Goal: Task Accomplishment & Management: Use online tool/utility

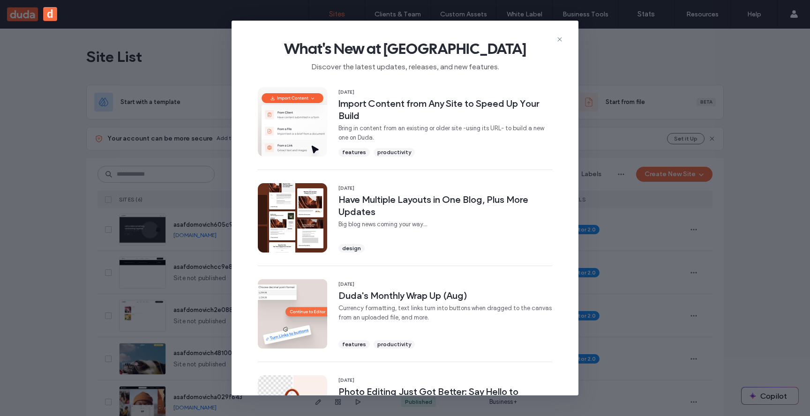
click at [562, 38] on icon at bounding box center [559, 39] width 7 height 7
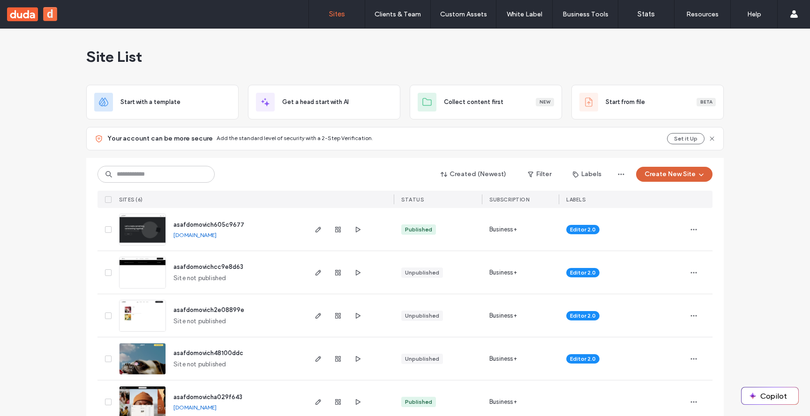
click at [695, 173] on span "button" at bounding box center [699, 174] width 9 height 14
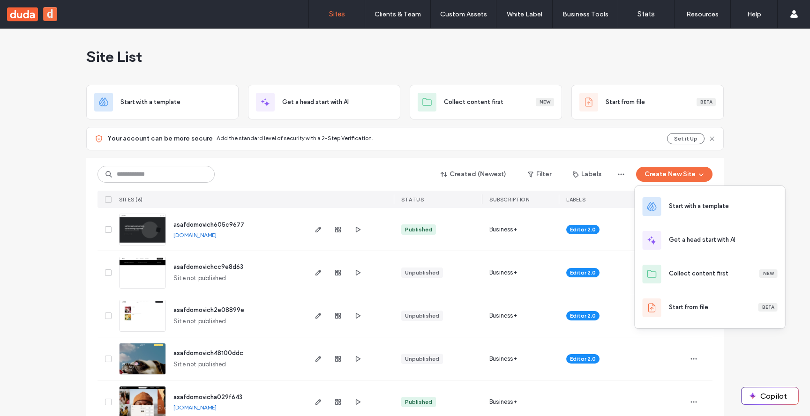
click at [141, 235] on img at bounding box center [142, 246] width 46 height 64
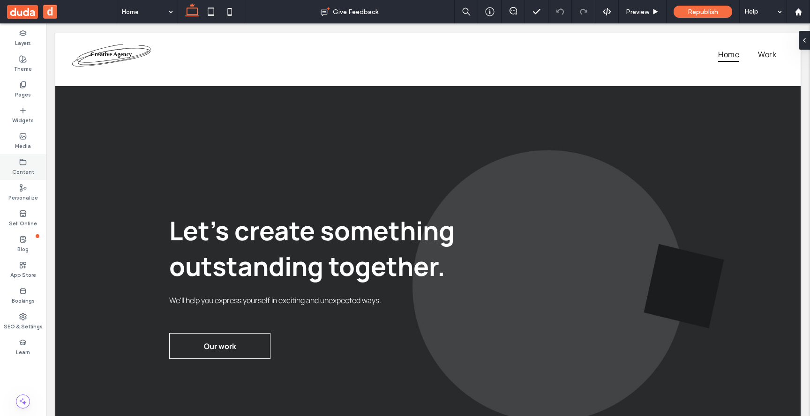
click at [17, 166] on label "Content" at bounding box center [23, 171] width 22 height 10
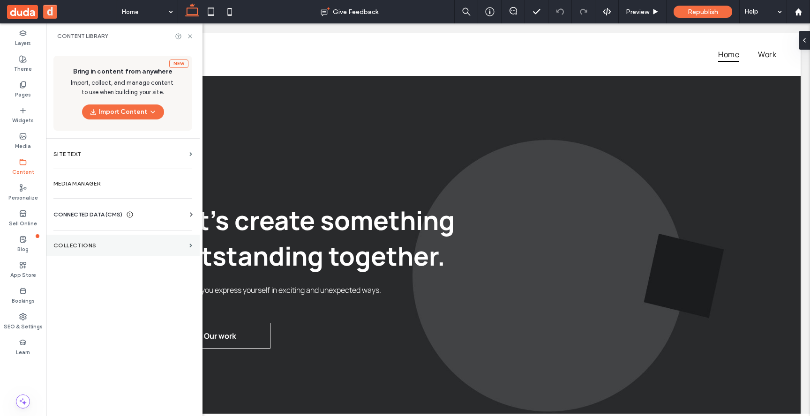
click at [191, 250] on section "Collections" at bounding box center [123, 246] width 154 height 22
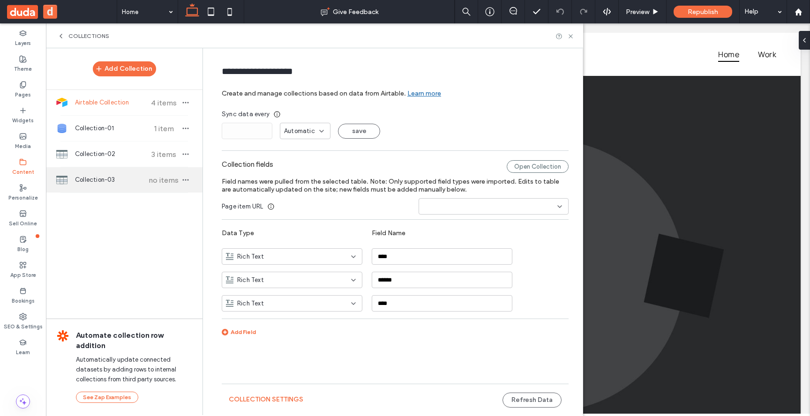
click at [126, 177] on span "Collection-03" at bounding box center [110, 179] width 70 height 9
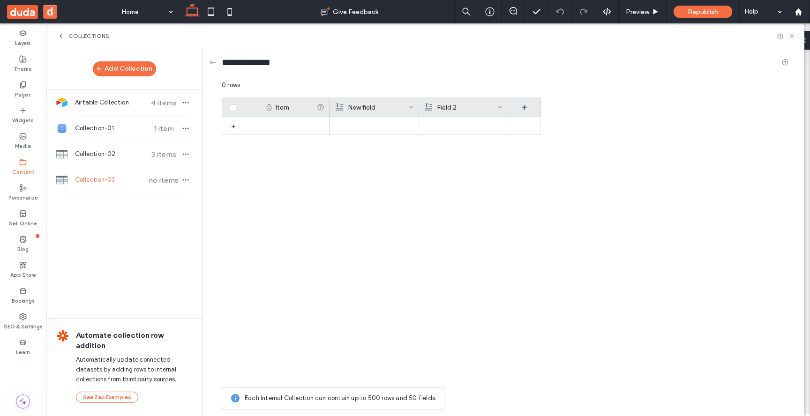
click at [500, 104] on span at bounding box center [500, 107] width 5 height 19
click at [487, 106] on div "Edit Field" at bounding box center [462, 109] width 86 height 18
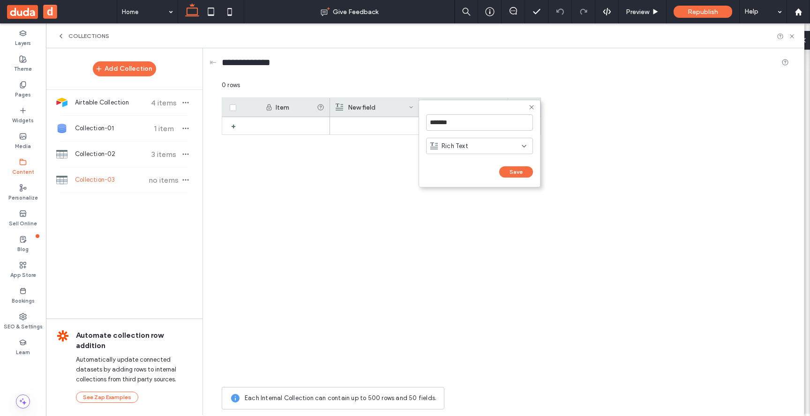
click at [489, 150] on div "Rich Text" at bounding box center [475, 146] width 91 height 9
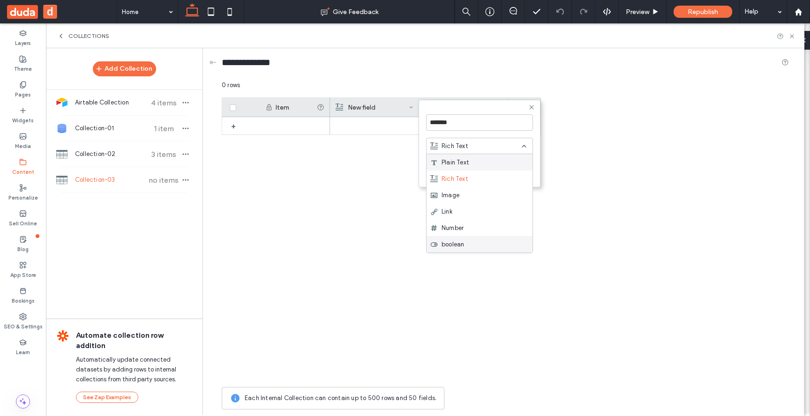
click at [469, 243] on div "boolean" at bounding box center [479, 244] width 106 height 16
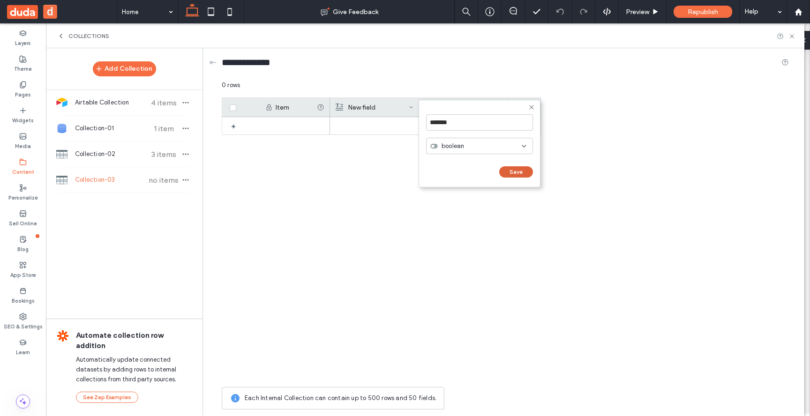
click at [509, 168] on button "Save" at bounding box center [516, 171] width 34 height 11
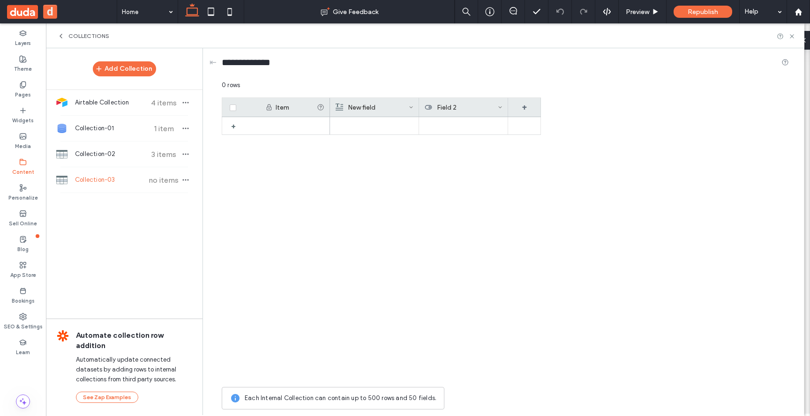
click at [500, 104] on span at bounding box center [500, 107] width 5 height 19
click at [491, 107] on div "Edit Field" at bounding box center [462, 109] width 86 height 18
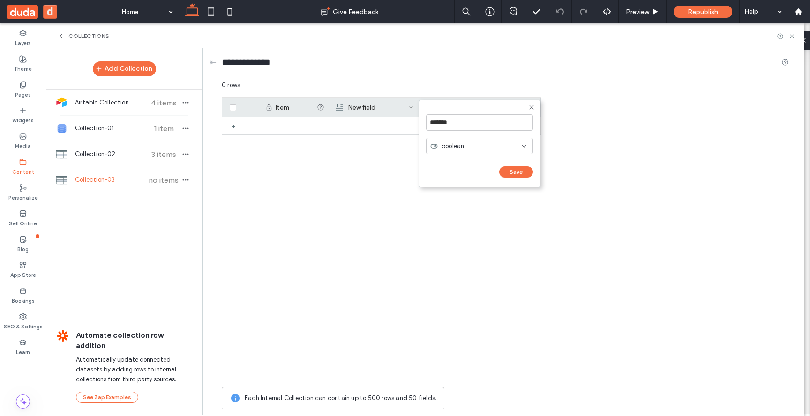
click at [474, 150] on div "boolean" at bounding box center [475, 146] width 91 height 9
click at [463, 164] on span "Plain Text" at bounding box center [455, 162] width 28 height 9
click at [507, 155] on div "Plain Text" at bounding box center [479, 146] width 107 height 23
click at [509, 151] on div "Plain Text" at bounding box center [479, 146] width 107 height 16
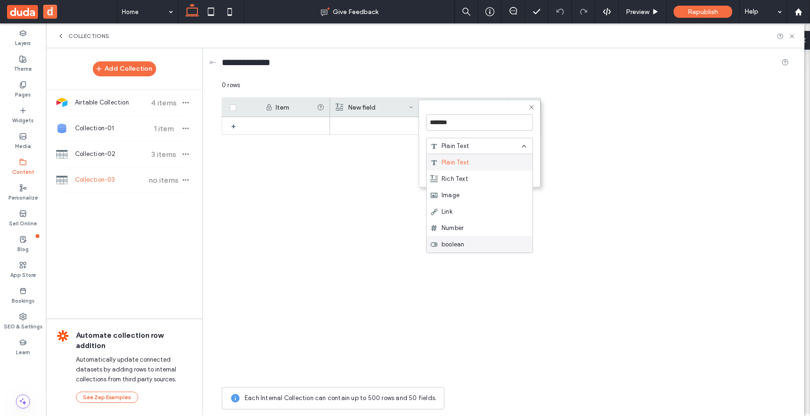
click at [456, 241] on span "boolean" at bounding box center [452, 244] width 22 height 9
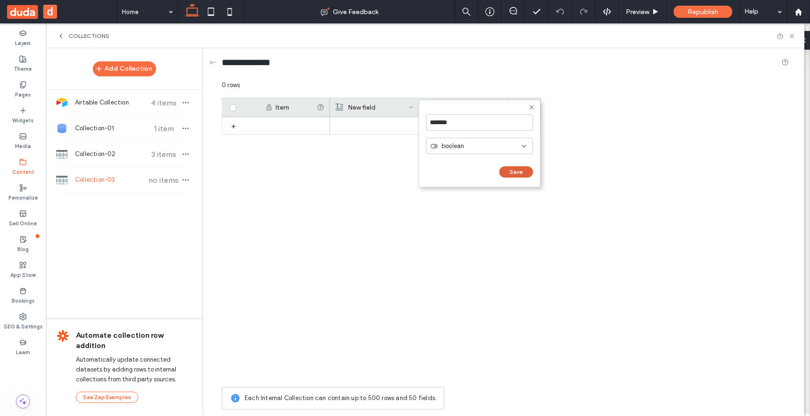
click at [511, 175] on button "Save" at bounding box center [516, 171] width 34 height 11
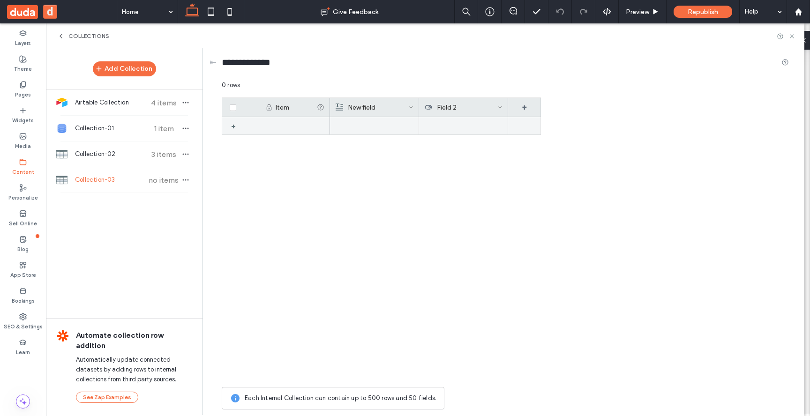
click at [477, 131] on div at bounding box center [463, 125] width 89 height 17
click at [521, 106] on div "+" at bounding box center [524, 107] width 33 height 19
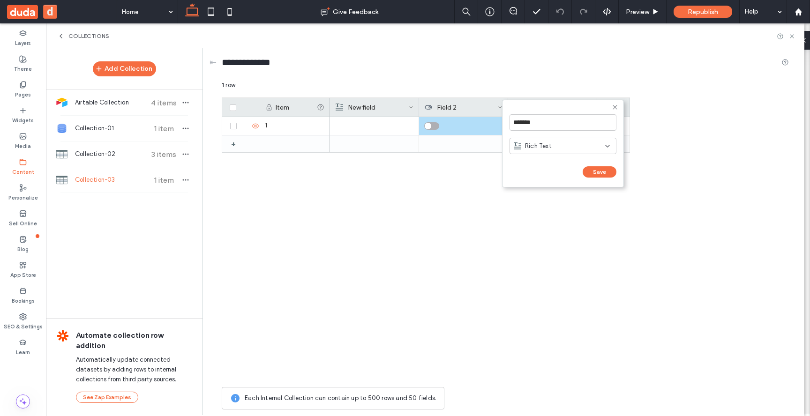
click at [580, 147] on div "Rich Text" at bounding box center [559, 146] width 91 height 9
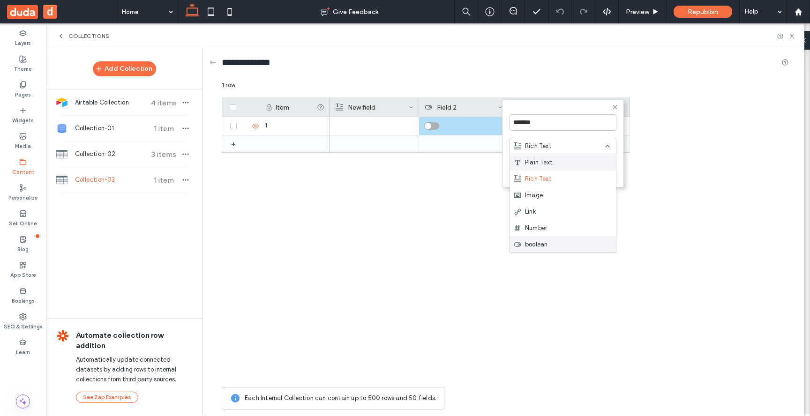
click at [545, 237] on div "boolean" at bounding box center [563, 244] width 106 height 16
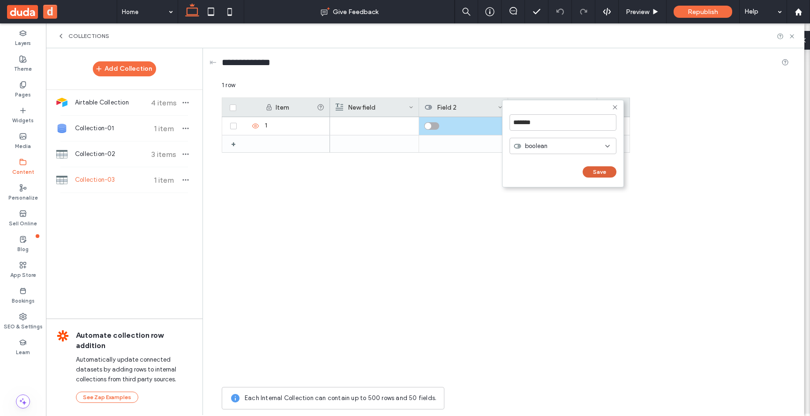
click at [605, 171] on button "Save" at bounding box center [599, 171] width 34 height 11
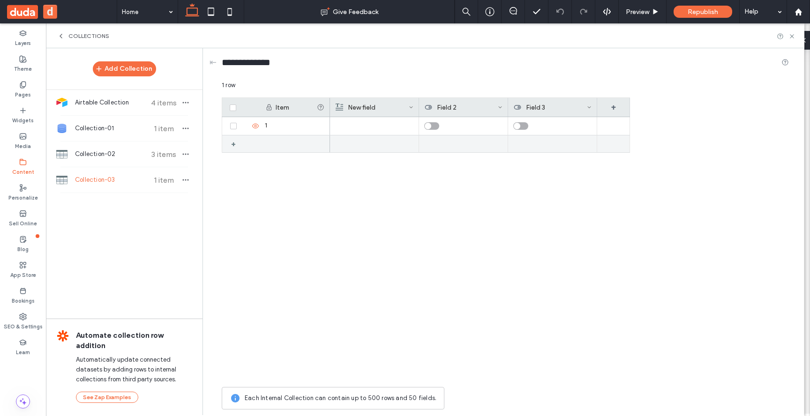
click at [233, 142] on div "+" at bounding box center [237, 143] width 12 height 17
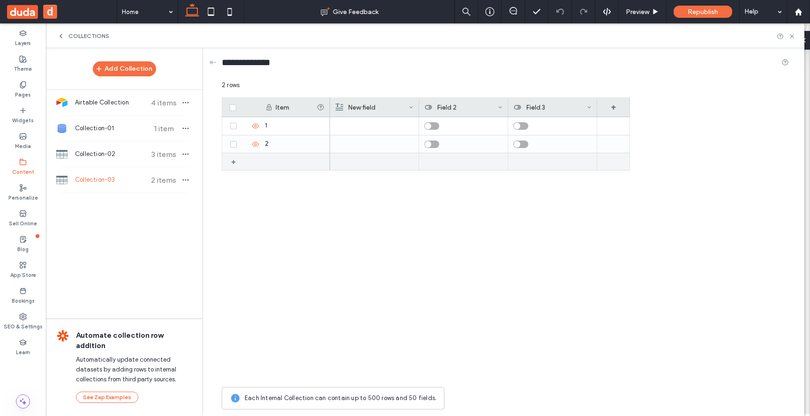
click at [233, 164] on div "+" at bounding box center [237, 161] width 12 height 17
click at [430, 164] on div "toggle" at bounding box center [432, 161] width 15 height 7
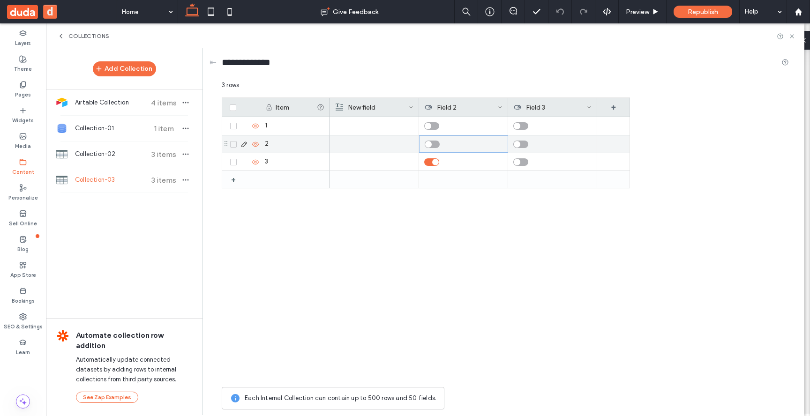
click at [430, 147] on div "toggle" at bounding box center [432, 144] width 15 height 7
click at [124, 126] on span "Collection-01" at bounding box center [110, 128] width 70 height 9
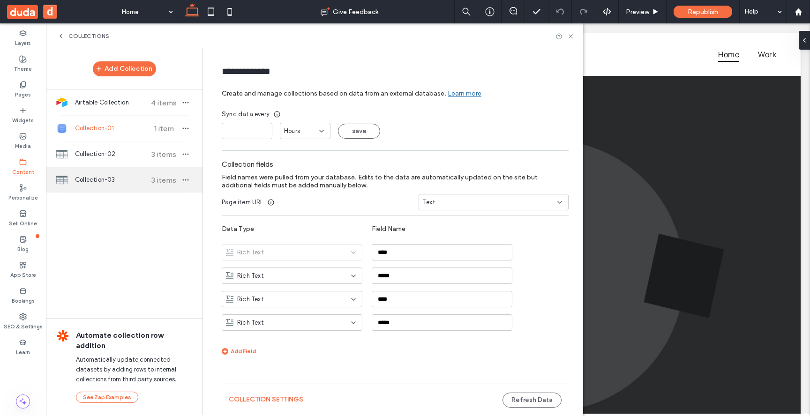
click at [115, 183] on span "Collection-03" at bounding box center [110, 179] width 70 height 9
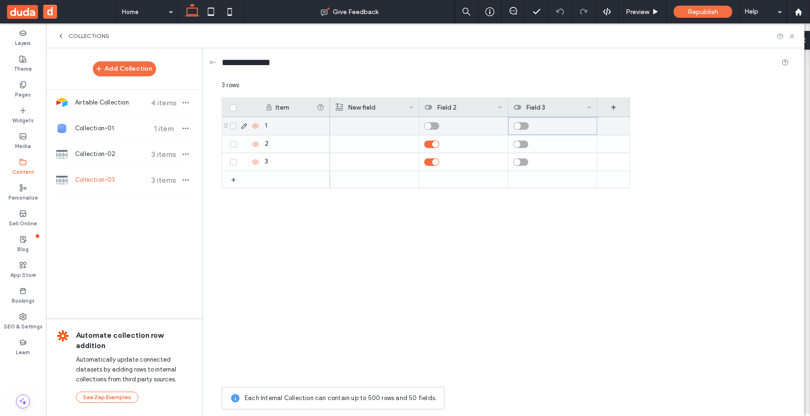
click at [524, 124] on div "toggle" at bounding box center [521, 125] width 15 height 7
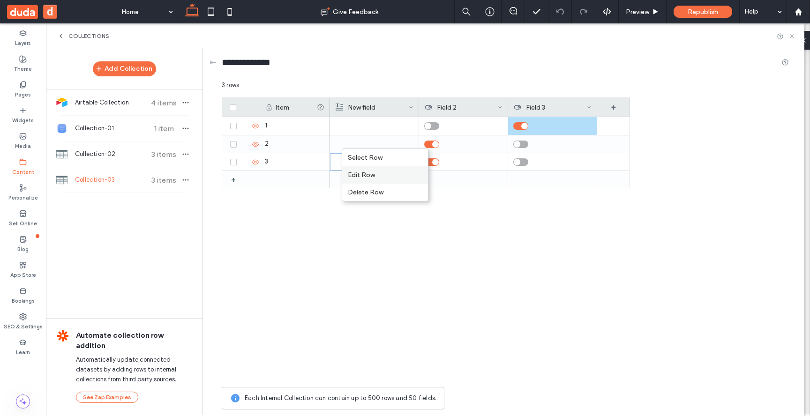
click at [370, 176] on div "Edit Row" at bounding box center [385, 174] width 86 height 17
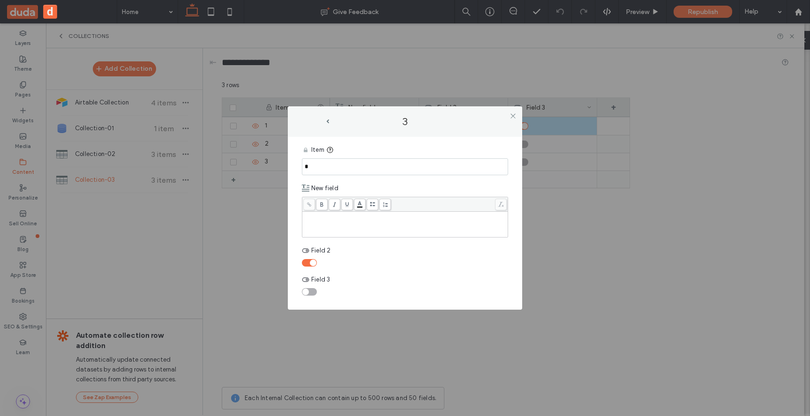
click at [310, 289] on div "toggle" at bounding box center [309, 291] width 15 height 7
click at [513, 115] on use at bounding box center [512, 115] width 5 height 5
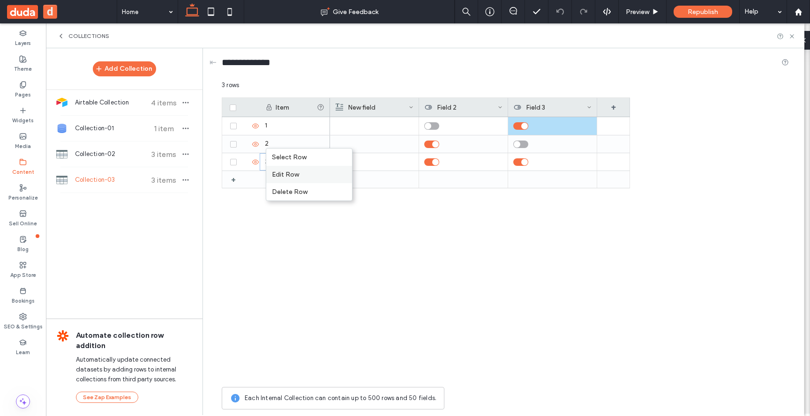
click at [303, 168] on div "Edit Row" at bounding box center [309, 174] width 86 height 17
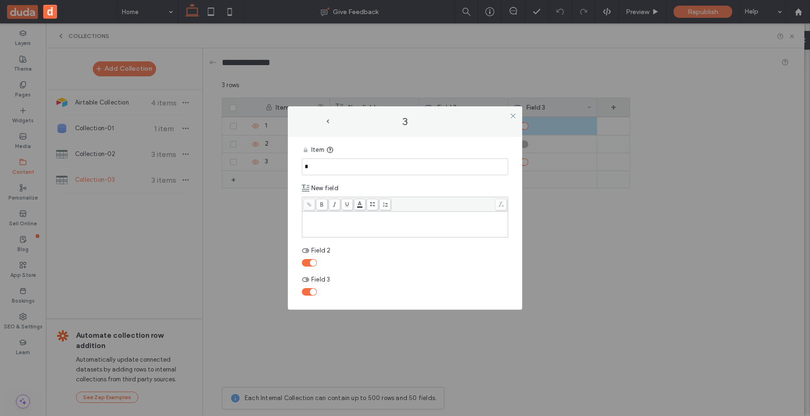
click at [302, 290] on div at bounding box center [405, 291] width 206 height 7
click at [308, 291] on div "toggle" at bounding box center [309, 291] width 15 height 7
click at [512, 119] on icon at bounding box center [512, 115] width 7 height 7
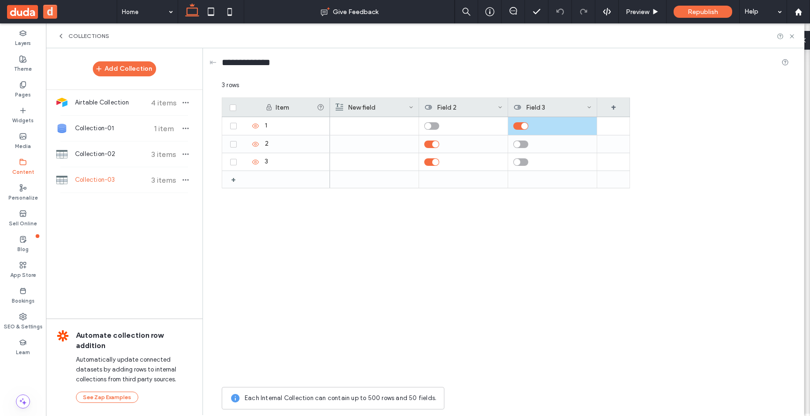
click at [578, 81] on div "3 rows" at bounding box center [505, 89] width 567 height 17
click at [612, 106] on div "+" at bounding box center [613, 107] width 33 height 19
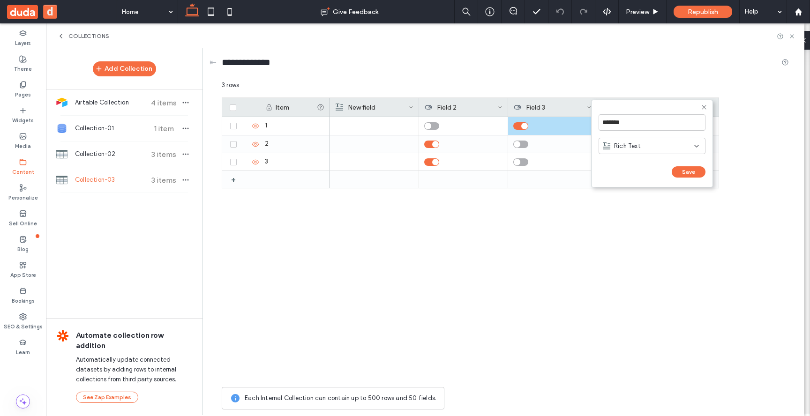
click at [284, 222] on div "1 2 3 +" at bounding box center [470, 249] width 497 height 265
click at [234, 178] on div "+" at bounding box center [237, 179] width 12 height 17
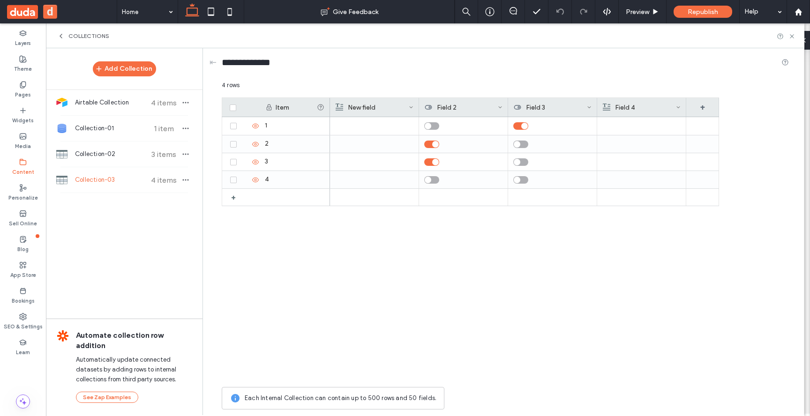
click at [679, 111] on span at bounding box center [678, 107] width 5 height 19
click at [660, 108] on div "Edit Field" at bounding box center [640, 109] width 86 height 18
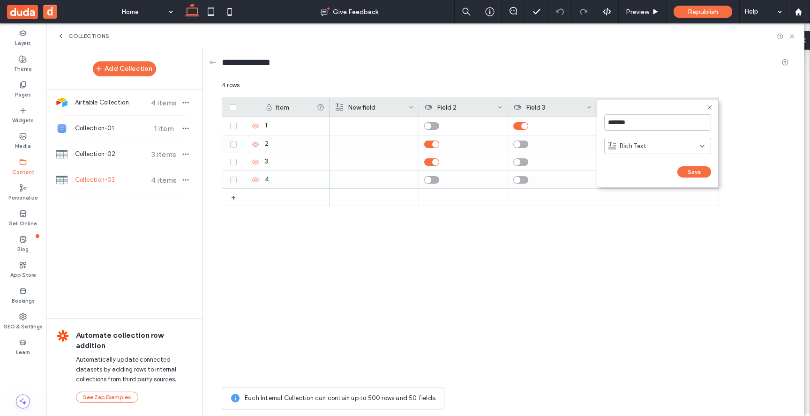
click at [650, 146] on div "Rich Text" at bounding box center [653, 146] width 91 height 9
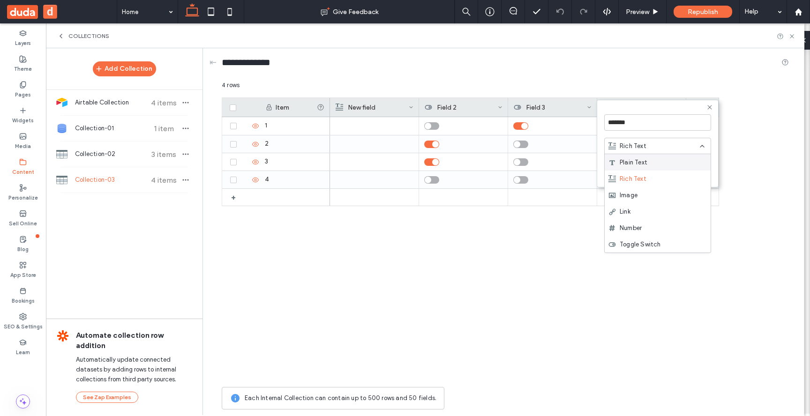
click at [709, 109] on icon at bounding box center [709, 107] width 7 height 7
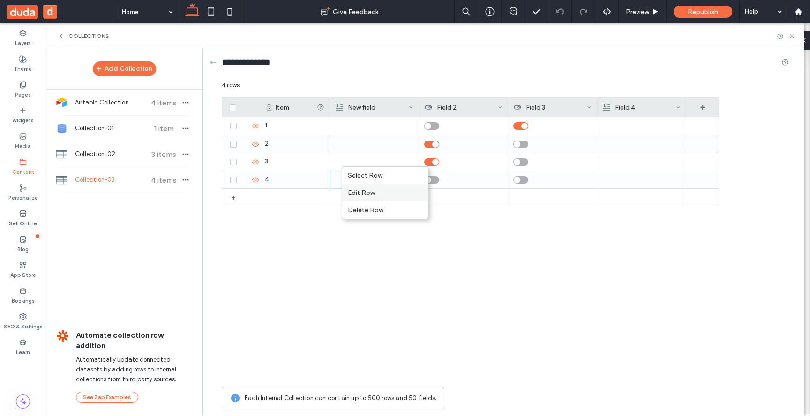
click at [372, 198] on div "Edit Row" at bounding box center [385, 192] width 86 height 17
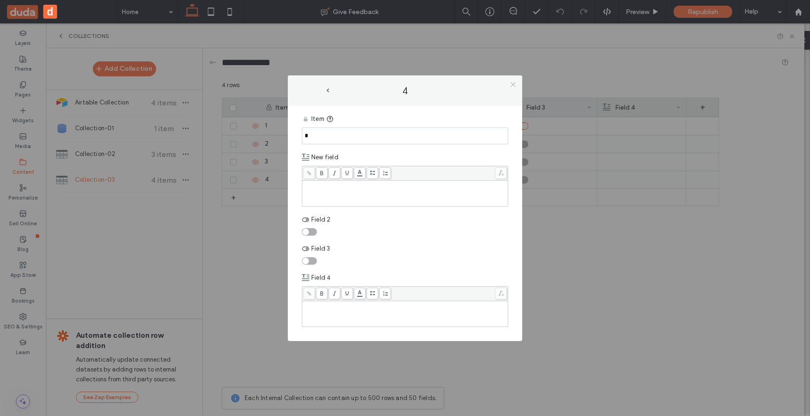
click at [510, 81] on icon at bounding box center [512, 84] width 7 height 7
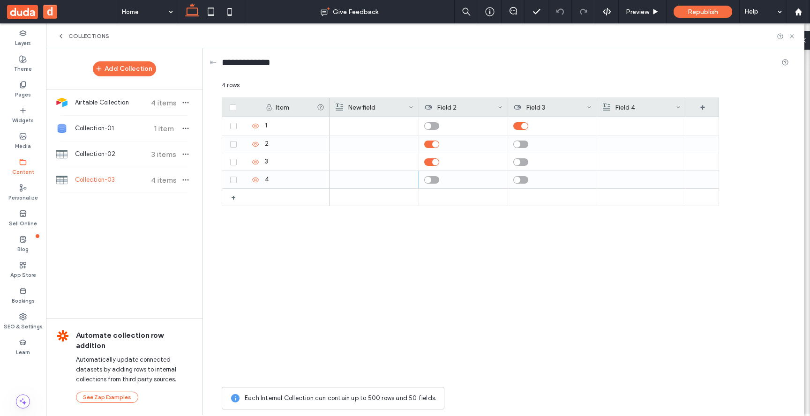
click at [666, 106] on div "Field 4" at bounding box center [639, 107] width 73 height 19
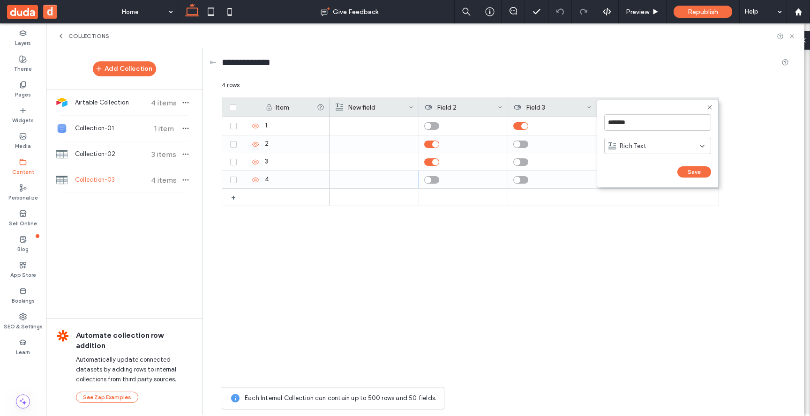
click at [654, 153] on div "Rich Text" at bounding box center [657, 146] width 107 height 16
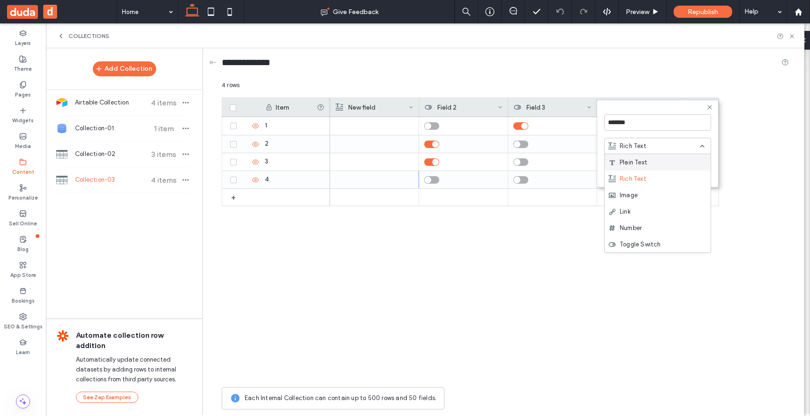
click at [709, 104] on icon at bounding box center [709, 107] width 7 height 7
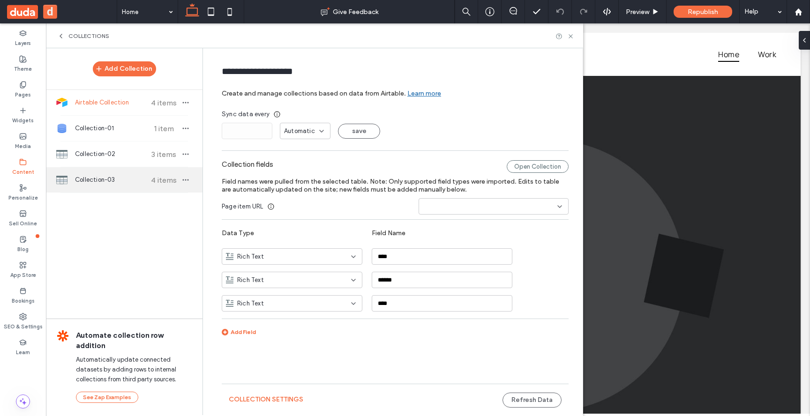
click at [130, 187] on div "Collection-03 4 items" at bounding box center [124, 179] width 157 height 25
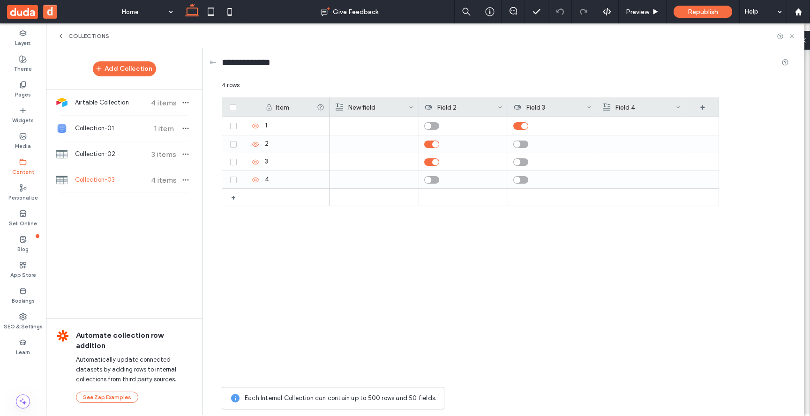
click at [589, 106] on icon at bounding box center [589, 107] width 5 height 5
click at [576, 110] on div "Edit Field" at bounding box center [551, 109] width 86 height 18
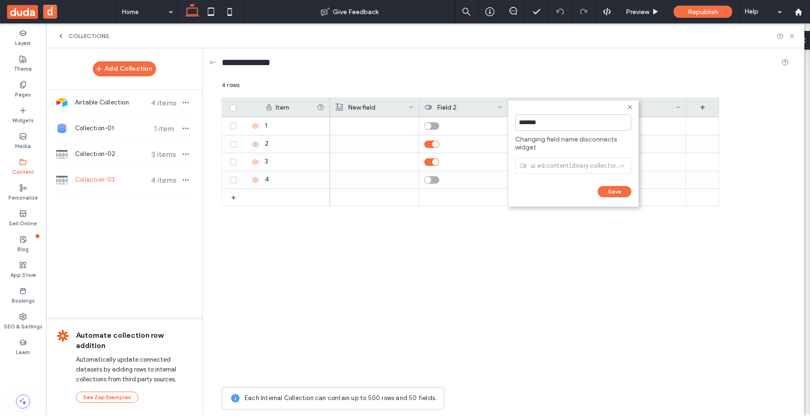
click at [631, 107] on icon at bounding box center [629, 107] width 7 height 7
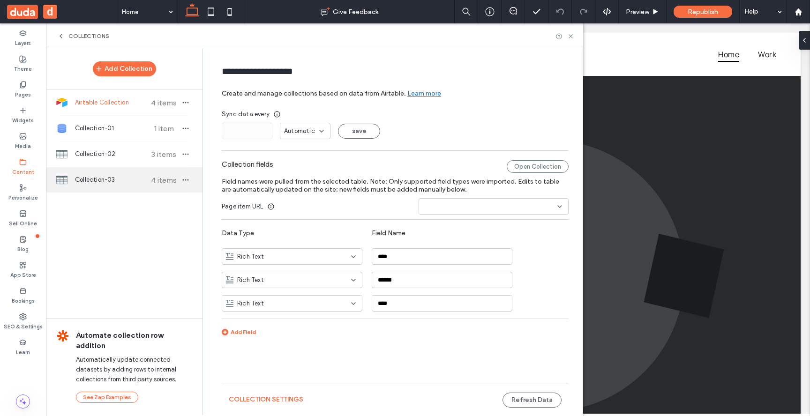
click at [130, 192] on div "Collection-03 4 items" at bounding box center [124, 179] width 157 height 25
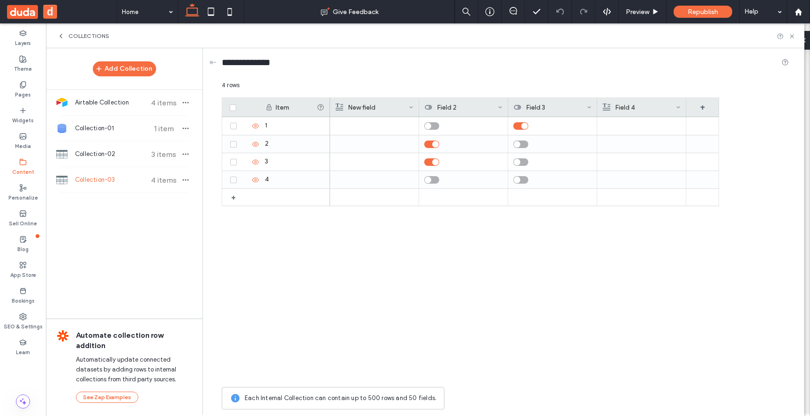
click at [679, 107] on use at bounding box center [677, 107] width 3 height 2
click at [654, 112] on div "Edit Field" at bounding box center [640, 109] width 86 height 18
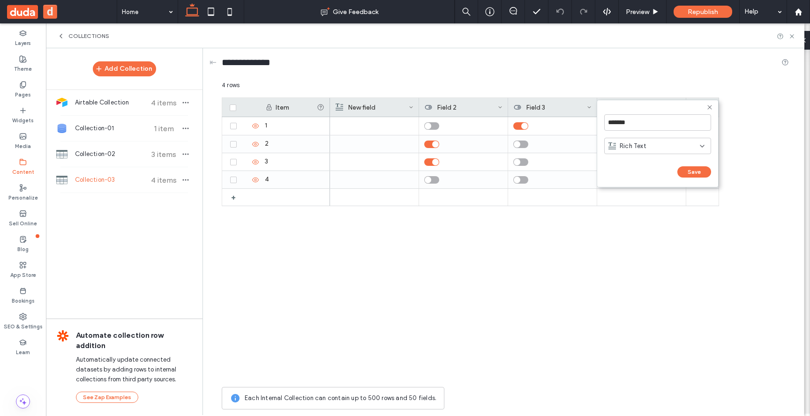
click at [647, 142] on div "Rich Text" at bounding box center [653, 146] width 91 height 9
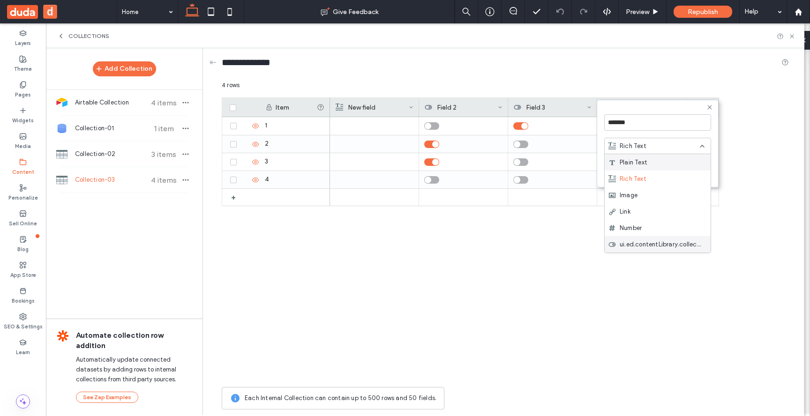
click at [637, 242] on span "ui.ed.contentLibrary.collections.fields.ToggleSwitch" at bounding box center [660, 244] width 83 height 9
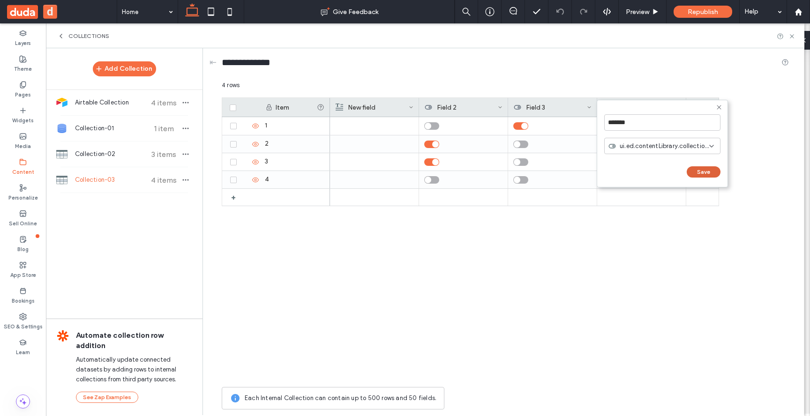
click at [692, 174] on button "Save" at bounding box center [703, 171] width 34 height 11
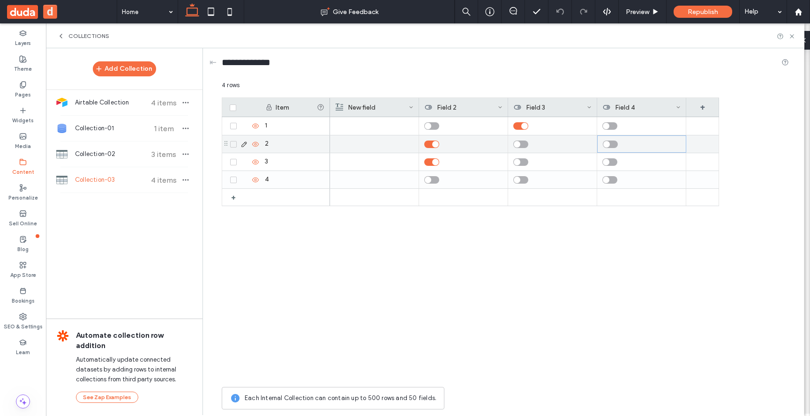
click at [606, 142] on div "toggle" at bounding box center [606, 144] width 7 height 7
click at [610, 179] on div "toggle" at bounding box center [610, 179] width 15 height 7
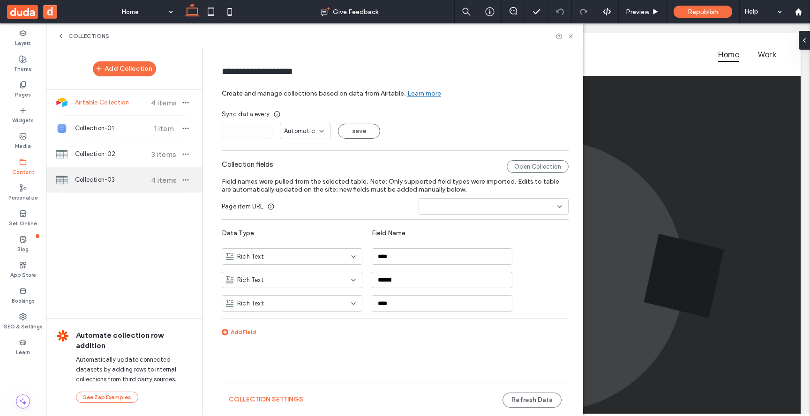
click at [79, 183] on span "Collection-03" at bounding box center [110, 179] width 70 height 9
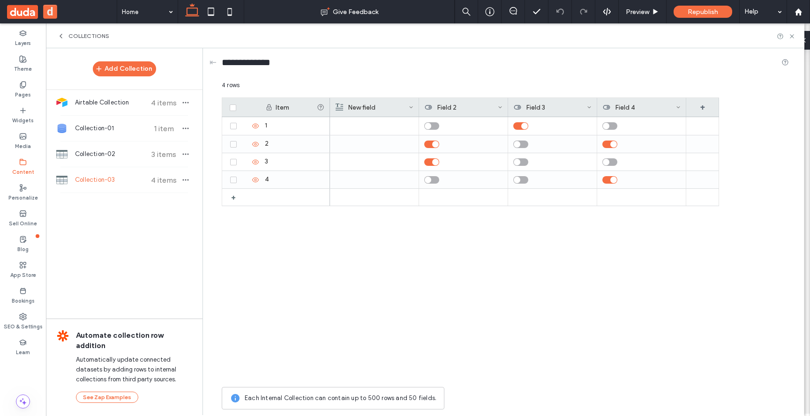
click at [673, 111] on div "Field 4" at bounding box center [639, 107] width 73 height 19
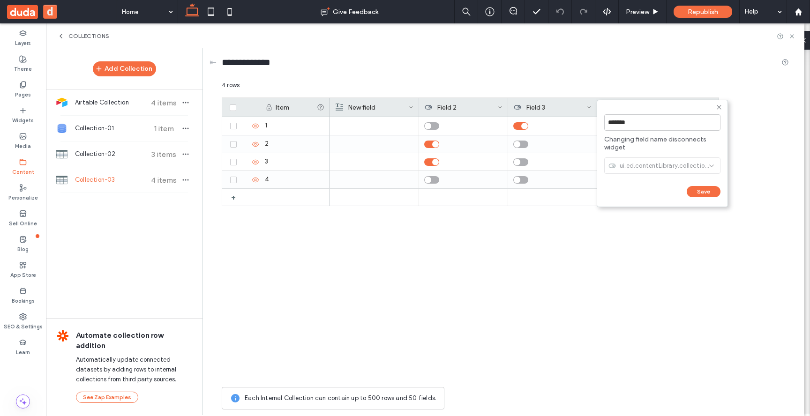
click at [721, 109] on icon at bounding box center [718, 107] width 7 height 7
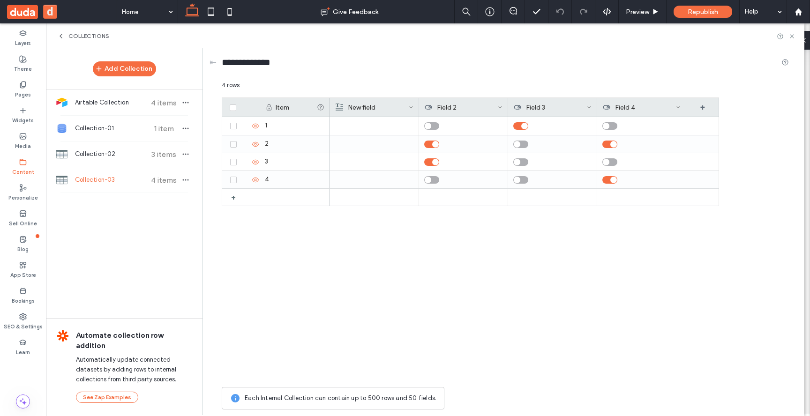
click at [25, 165] on icon at bounding box center [22, 161] width 7 height 7
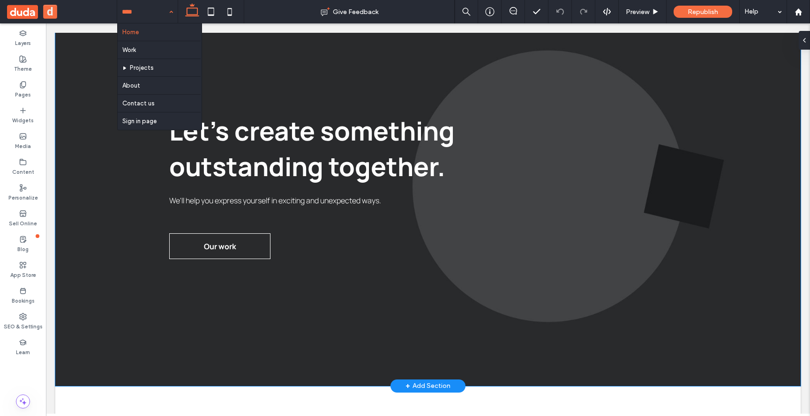
scroll to position [55, 0]
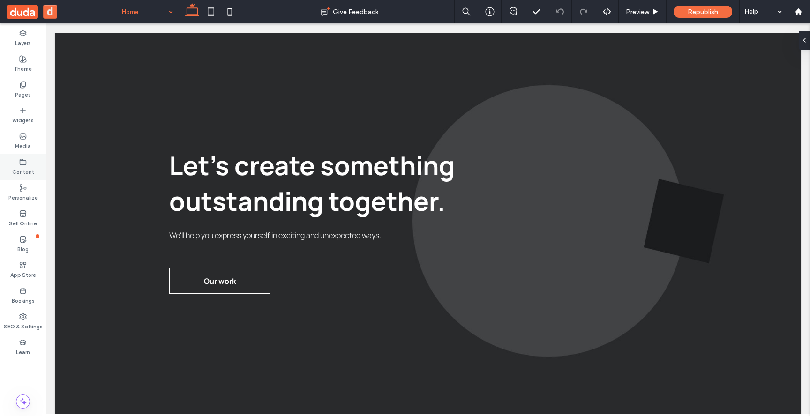
click at [33, 162] on div "Content" at bounding box center [23, 167] width 46 height 26
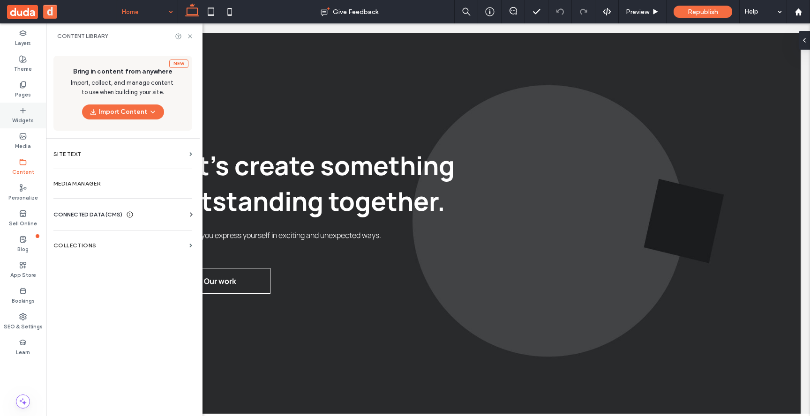
click at [22, 116] on label "Widgets" at bounding box center [23, 119] width 22 height 10
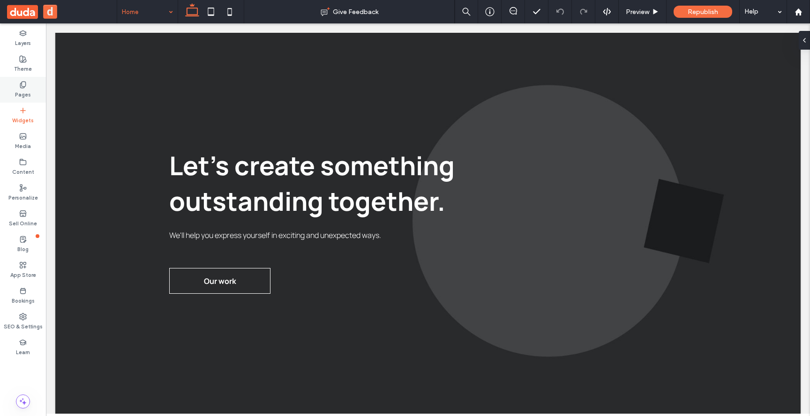
click at [26, 84] on icon at bounding box center [22, 84] width 7 height 7
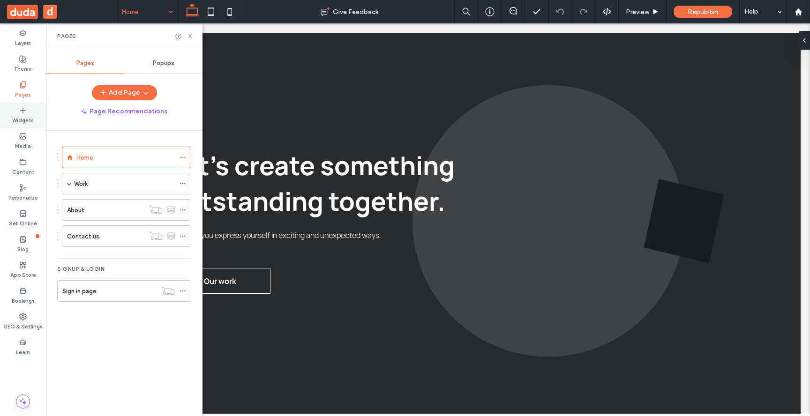
click at [24, 112] on icon at bounding box center [22, 110] width 7 height 7
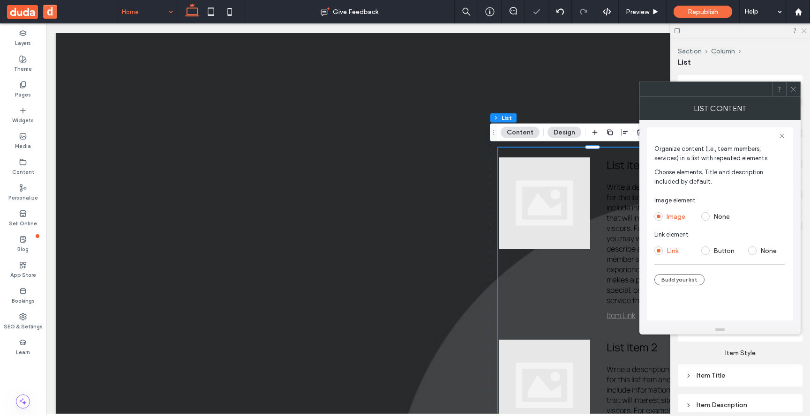
click at [803, 29] on icon at bounding box center [803, 30] width 6 height 6
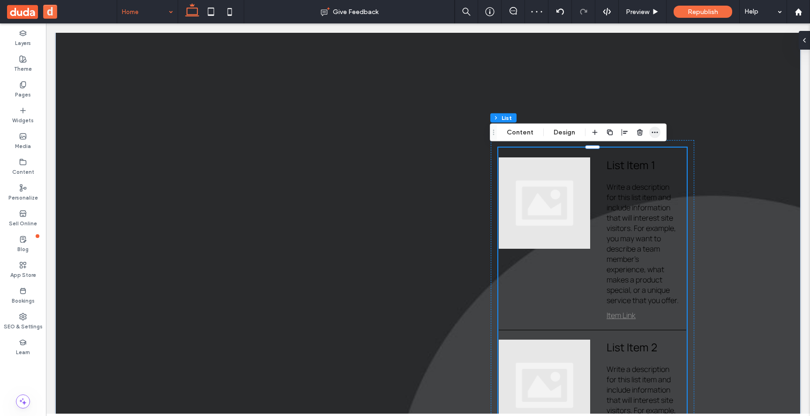
click at [652, 138] on span "button" at bounding box center [654, 132] width 11 height 11
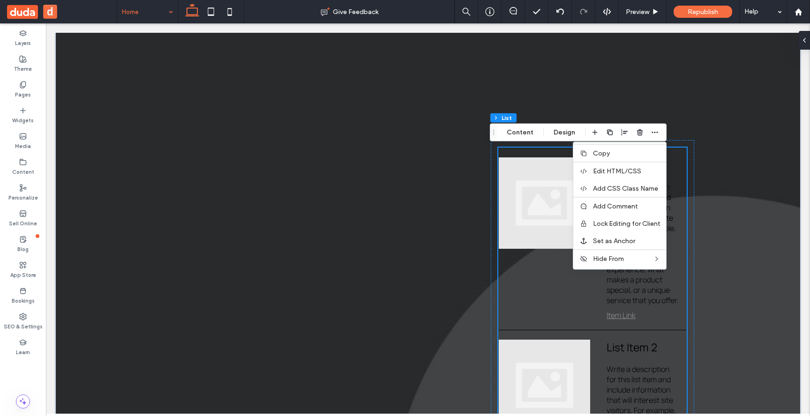
click at [536, 201] on div at bounding box center [544, 202] width 91 height 91
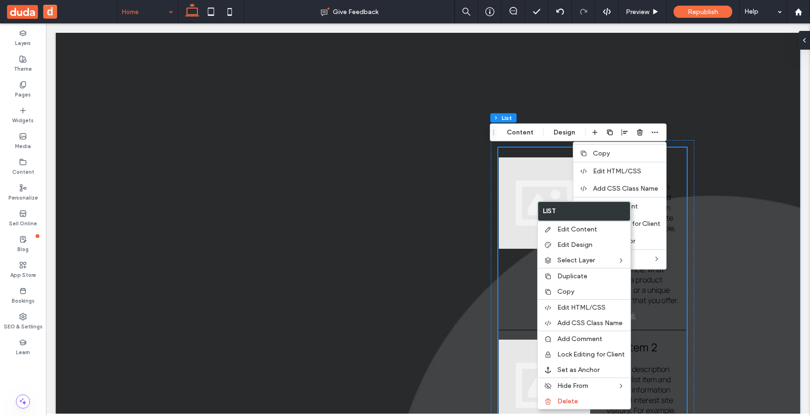
click at [647, 321] on span "Item Link" at bounding box center [642, 315] width 73 height 10
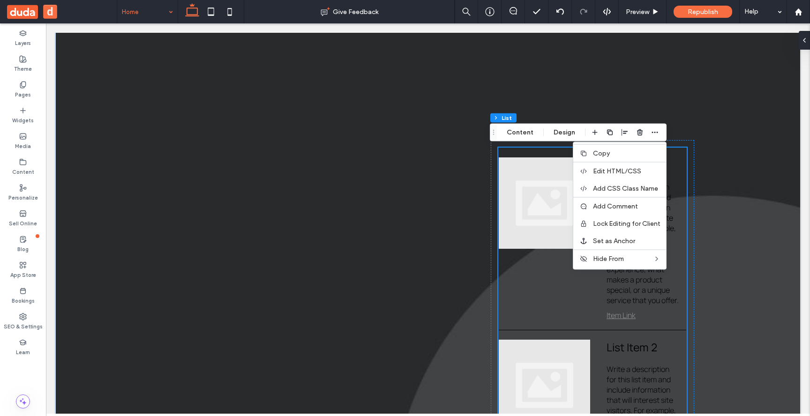
click at [542, 206] on div at bounding box center [544, 202] width 91 height 91
click at [566, 278] on div "List Item 1 Write a description for this list item and include information that…" at bounding box center [592, 231] width 187 height 148
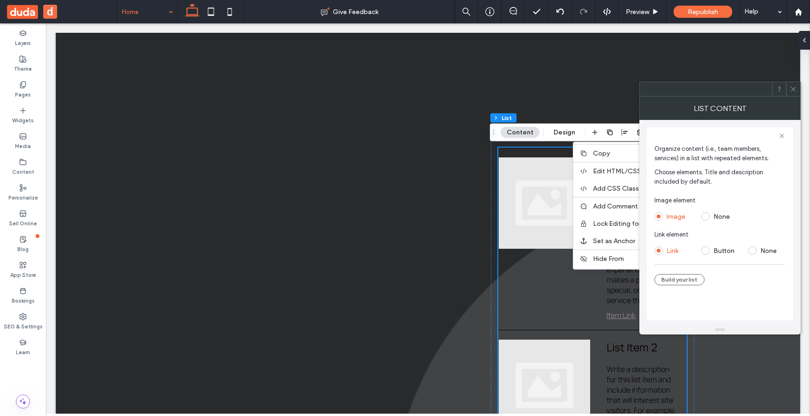
click at [566, 278] on div "List Item 1 Write a description for this list item and include information that…" at bounding box center [592, 231] width 187 height 148
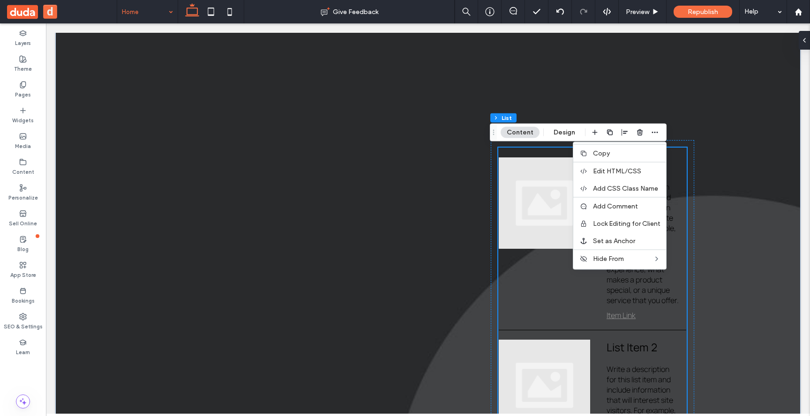
click at [566, 278] on div "List Item 1 Write a description for this list item and include information that…" at bounding box center [592, 231] width 187 height 148
click at [550, 255] on div "List Item 1 Write a description for this list item and include information that…" at bounding box center [592, 231] width 187 height 148
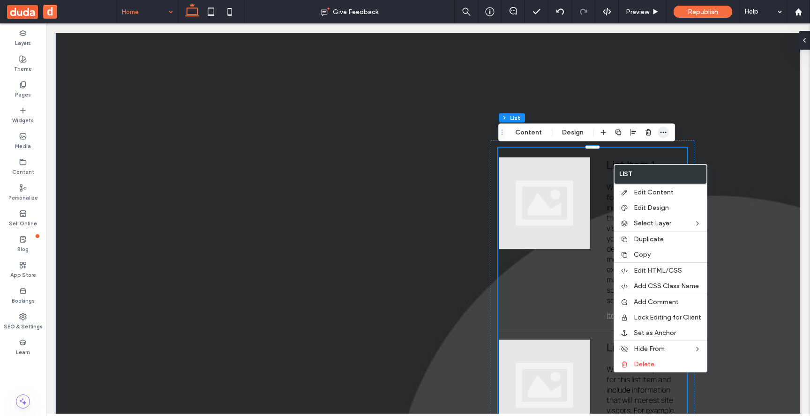
click at [663, 135] on icon "button" at bounding box center [662, 132] width 7 height 7
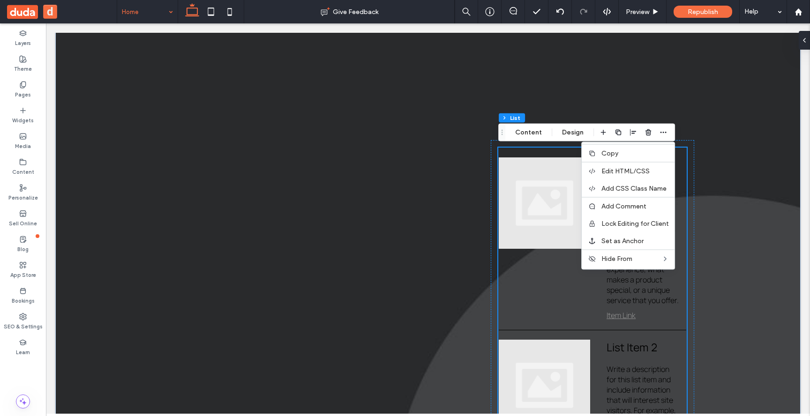
click at [565, 194] on div at bounding box center [544, 202] width 91 height 91
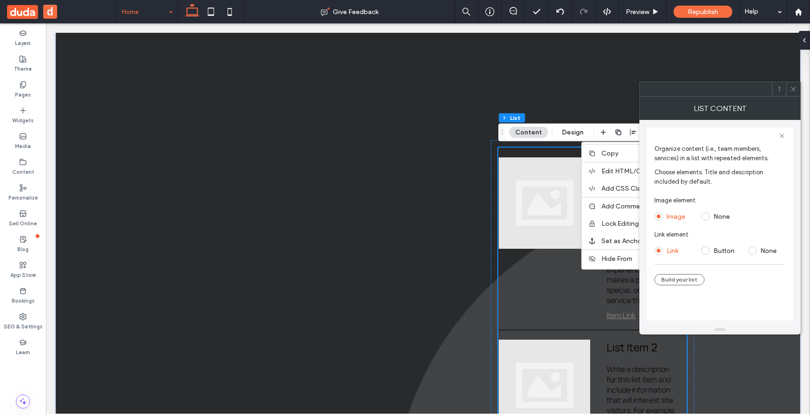
click at [565, 194] on div at bounding box center [544, 202] width 91 height 91
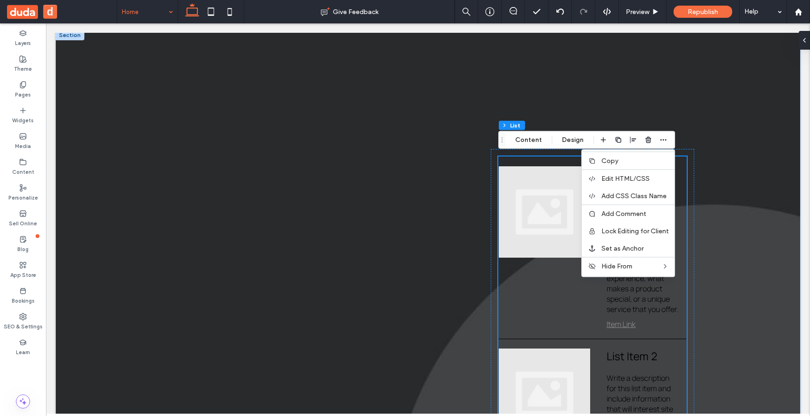
scroll to position [37, 0]
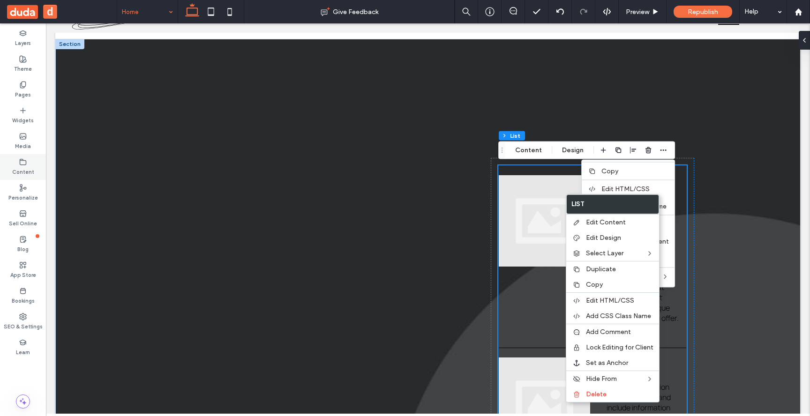
click at [39, 168] on div "Content" at bounding box center [23, 167] width 46 height 26
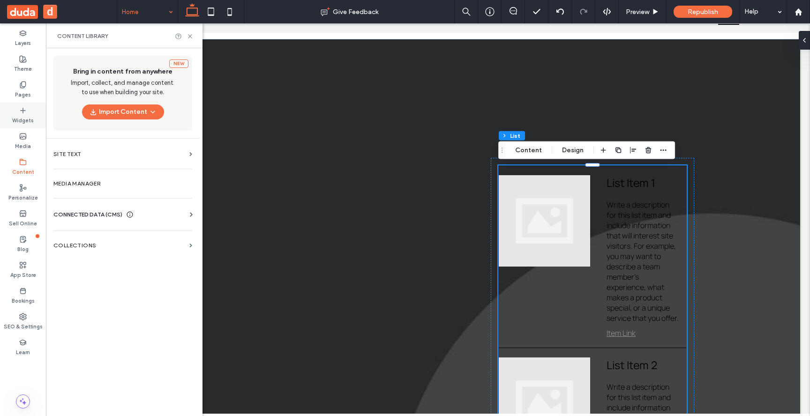
click at [26, 115] on label "Widgets" at bounding box center [23, 119] width 22 height 10
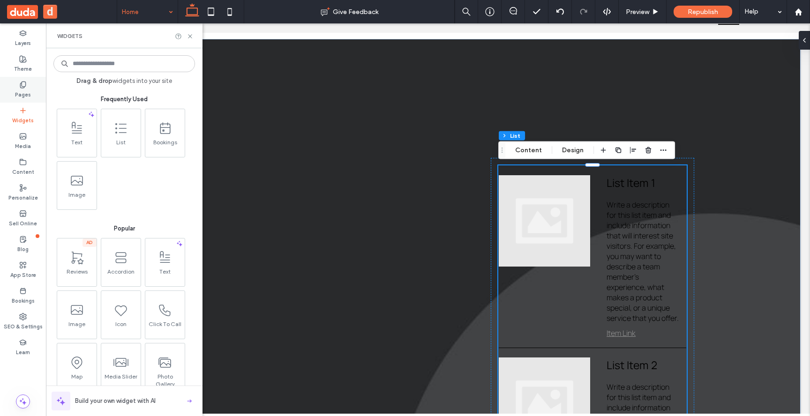
click at [24, 101] on div "Pages" at bounding box center [23, 90] width 46 height 26
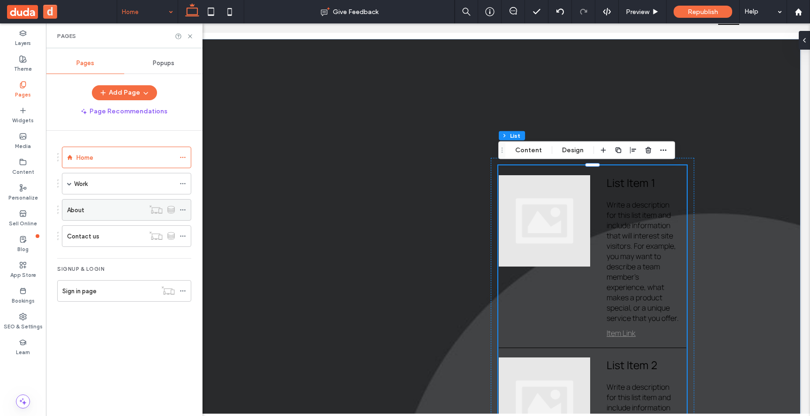
click at [181, 209] on icon at bounding box center [182, 210] width 7 height 7
click at [97, 217] on div "About" at bounding box center [105, 210] width 77 height 21
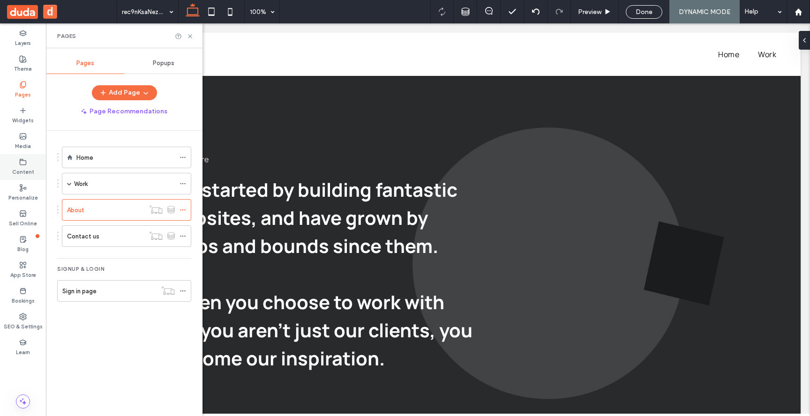
scroll to position [0, 0]
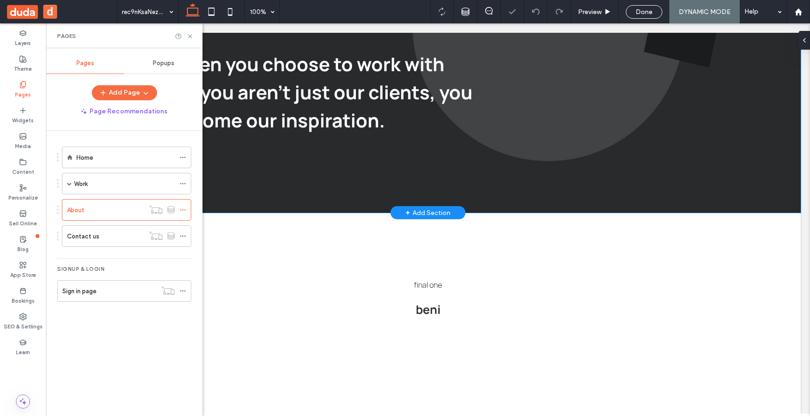
scroll to position [256, 0]
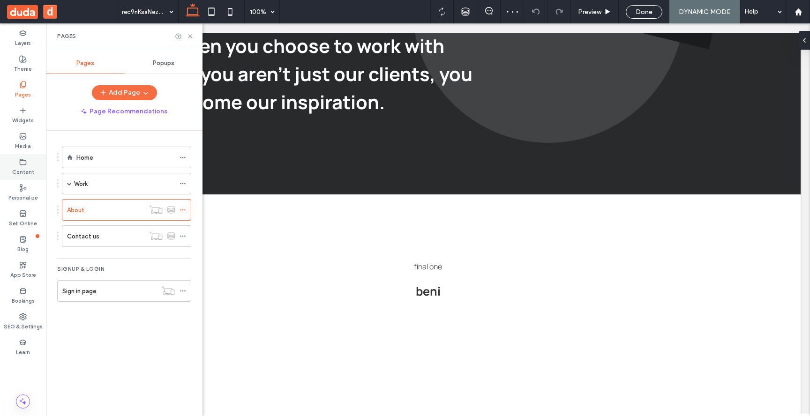
click at [20, 166] on label "Content" at bounding box center [23, 171] width 22 height 10
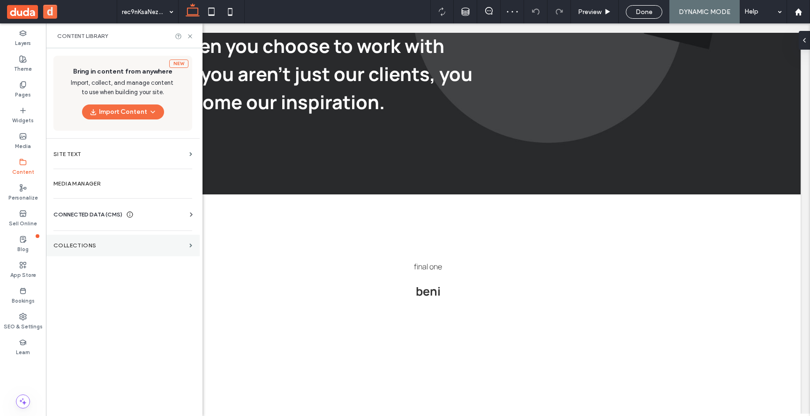
click at [72, 235] on section "Collections" at bounding box center [123, 246] width 154 height 22
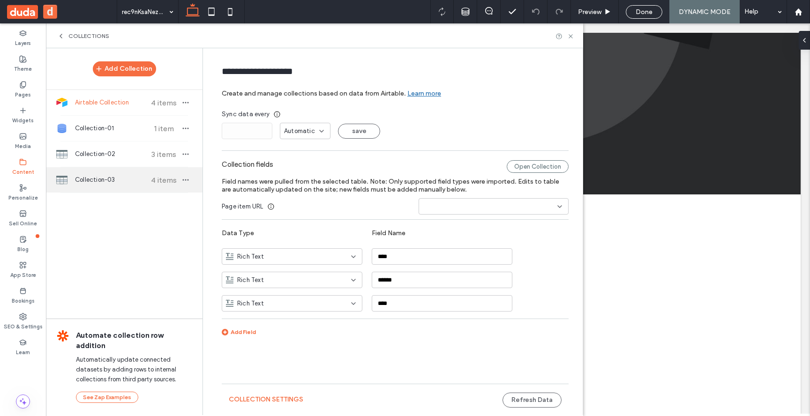
click at [84, 185] on div "Collection-03 4 items" at bounding box center [124, 179] width 157 height 25
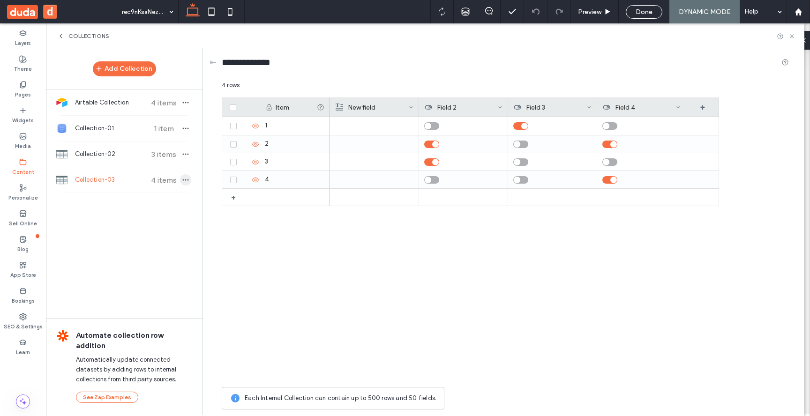
click at [186, 176] on icon "button" at bounding box center [185, 179] width 7 height 7
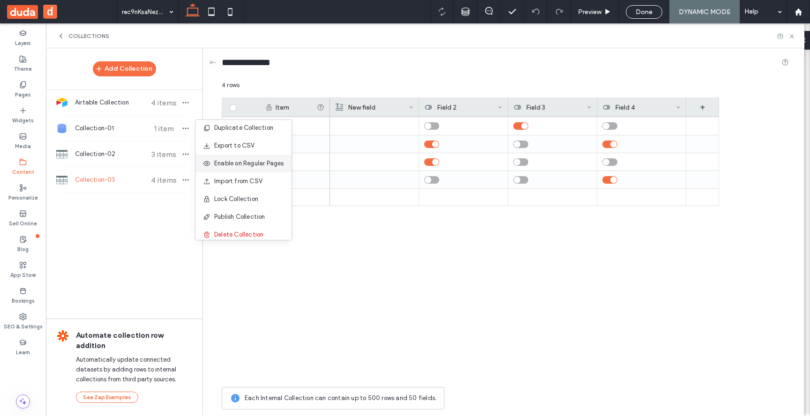
scroll to position [6, 0]
click at [224, 165] on span "Enable on Regular Pages" at bounding box center [249, 162] width 70 height 9
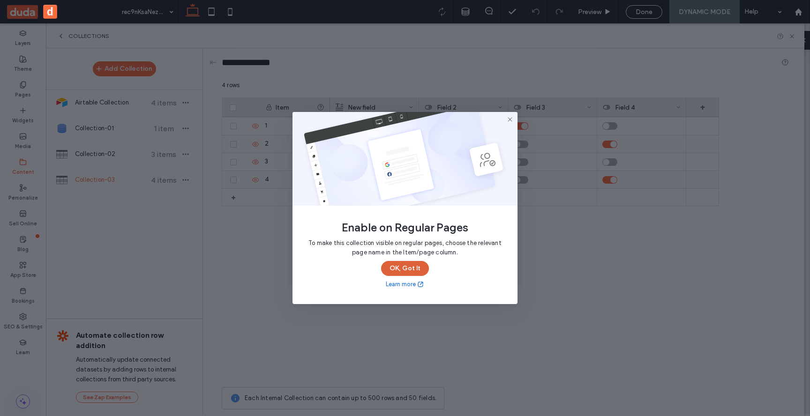
click at [411, 271] on button "OK, Got It" at bounding box center [405, 268] width 48 height 15
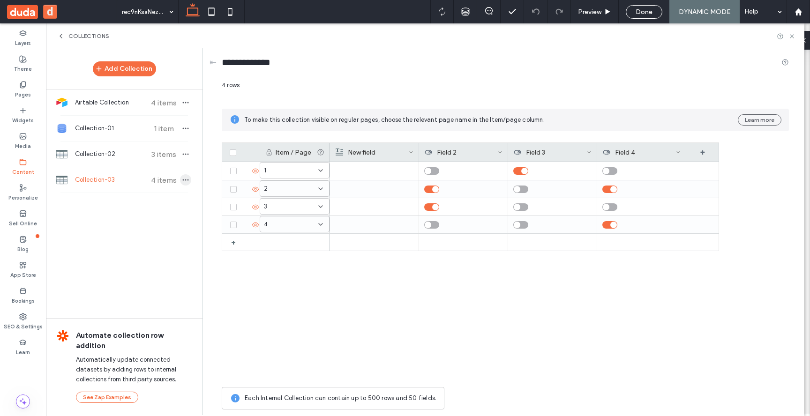
click at [187, 177] on icon "button" at bounding box center [185, 179] width 7 height 7
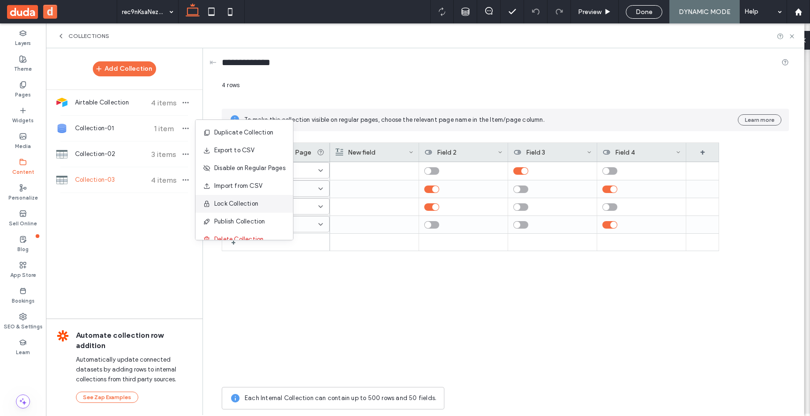
scroll to position [12, 0]
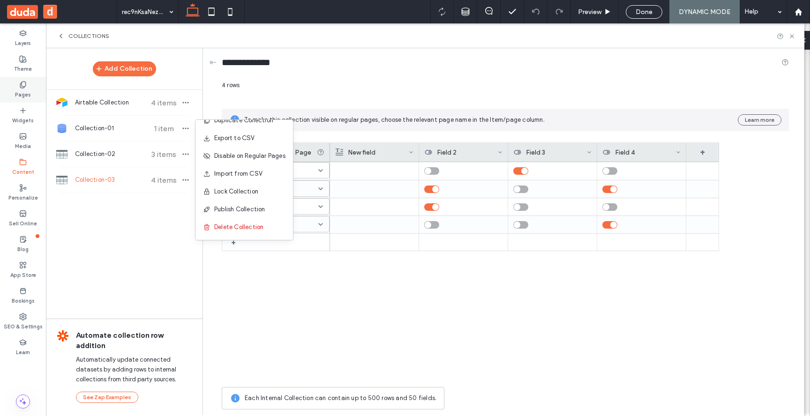
click at [22, 99] on div "Pages" at bounding box center [23, 90] width 46 height 26
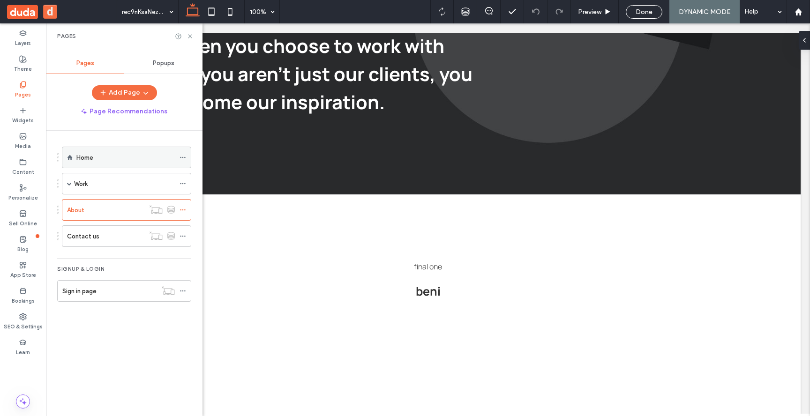
click at [103, 159] on div "Home" at bounding box center [125, 158] width 98 height 10
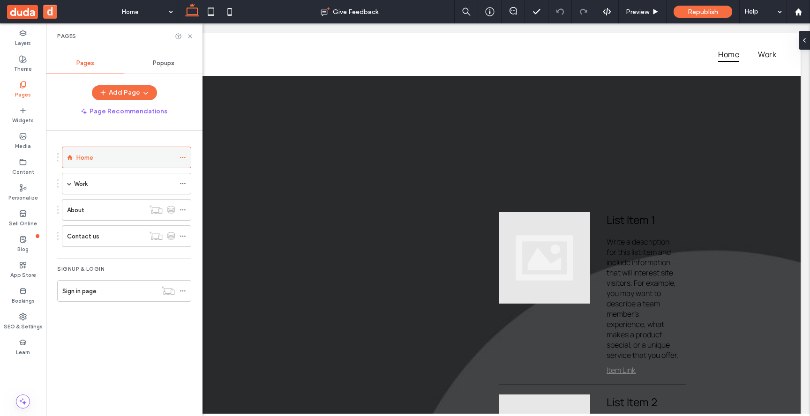
scroll to position [0, 0]
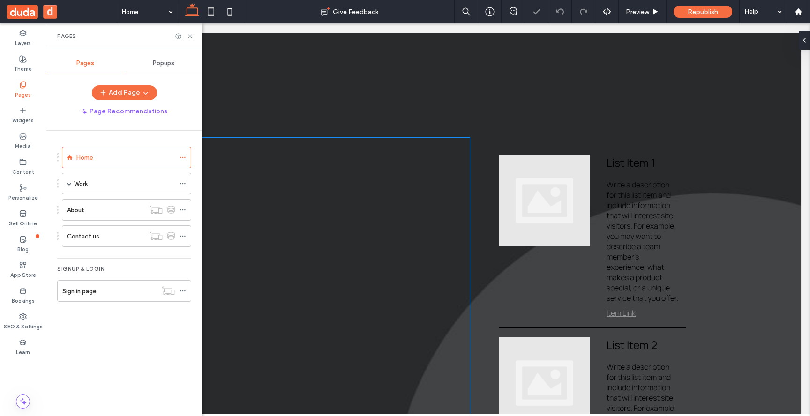
scroll to position [63, 0]
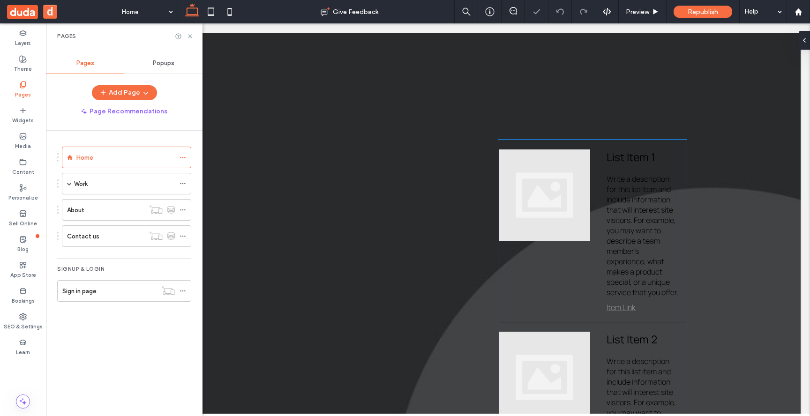
click at [627, 189] on span "Write a description for this list item and include information that will intere…" at bounding box center [642, 236] width 73 height 124
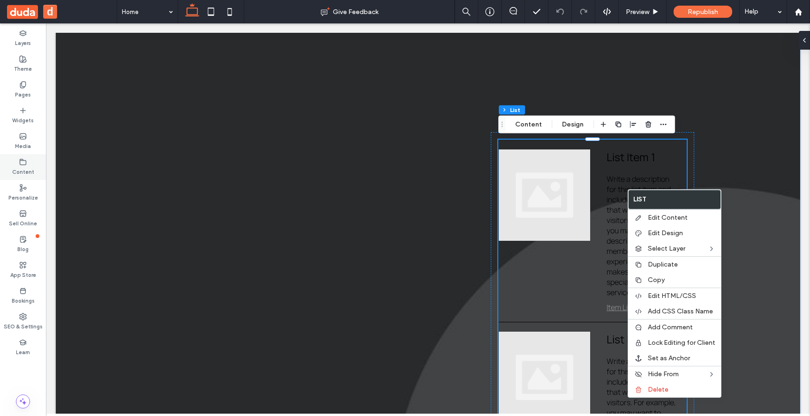
click at [33, 163] on div "Content" at bounding box center [23, 167] width 46 height 26
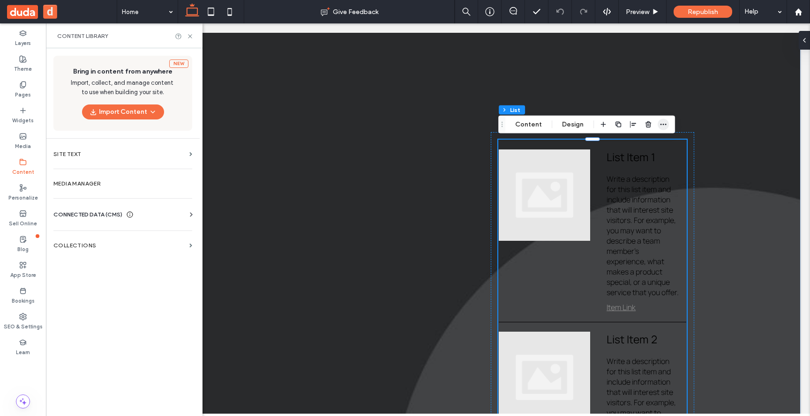
click at [657, 125] on span "button" at bounding box center [662, 124] width 11 height 11
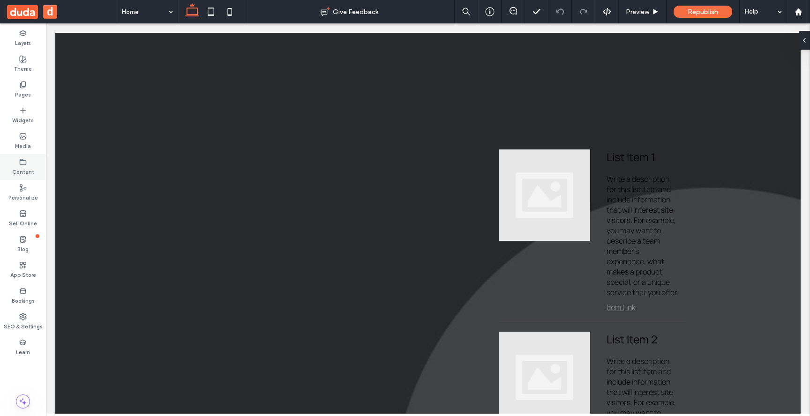
click at [22, 165] on icon at bounding box center [22, 161] width 7 height 7
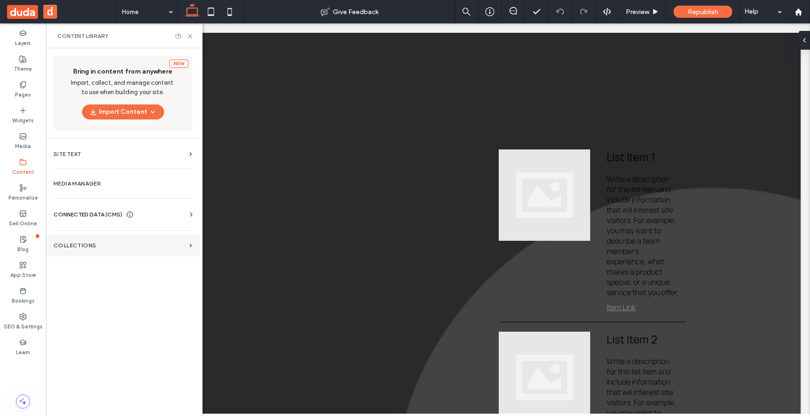
click at [99, 238] on section "Collections" at bounding box center [123, 246] width 154 height 22
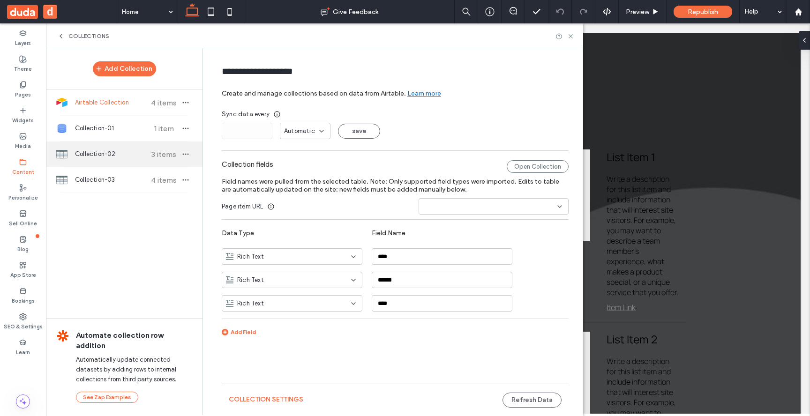
click at [117, 148] on div "Collection-02 3 items" at bounding box center [124, 154] width 157 height 25
